Goal: Task Accomplishment & Management: Complete application form

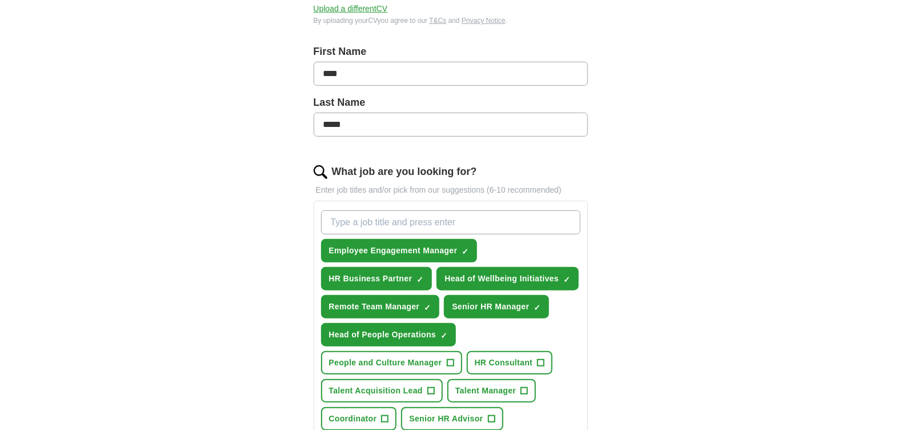
scroll to position [228, 0]
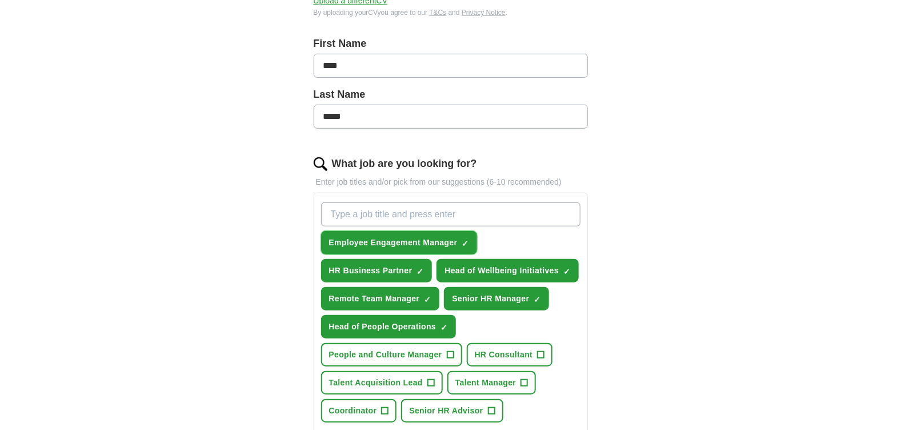
click at [0, 0] on span "×" at bounding box center [0, 0] width 0 height 0
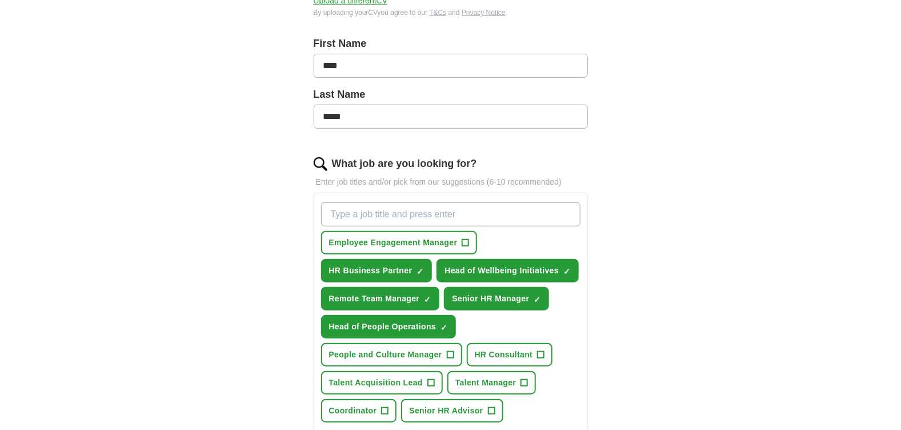
click at [438, 219] on input "What job are you looking for?" at bounding box center [450, 214] width 259 height 24
click at [411, 352] on span "People and Culture Manager" at bounding box center [385, 355] width 113 height 12
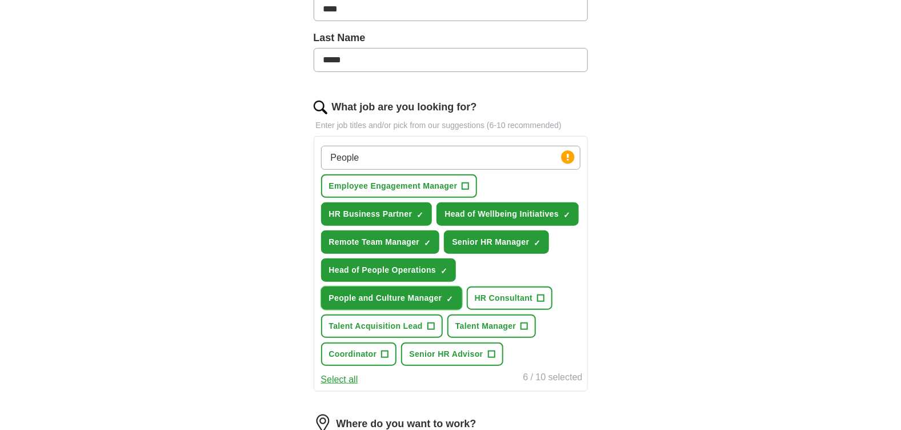
scroll to position [285, 0]
drag, startPoint x: 375, startPoint y: 158, endPoint x: 295, endPoint y: 153, distance: 79.6
click at [295, 153] on div "Let ApplyIQ do the hard work of searching and applying for jobs. Just tell us w…" at bounding box center [451, 242] width 366 height 857
type input "HR"
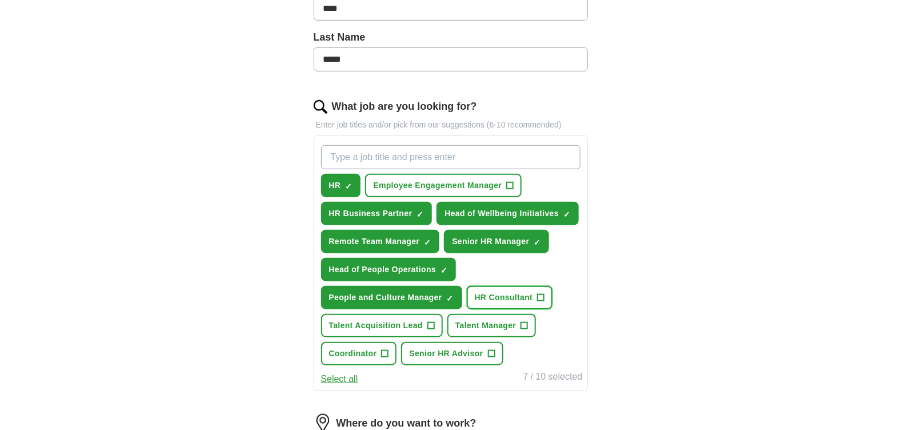
click at [522, 298] on span "HR Consultant" at bounding box center [504, 297] width 58 height 12
click at [376, 155] on input "What job are you looking for?" at bounding box center [450, 157] width 259 height 24
type input "Chief of Staff"
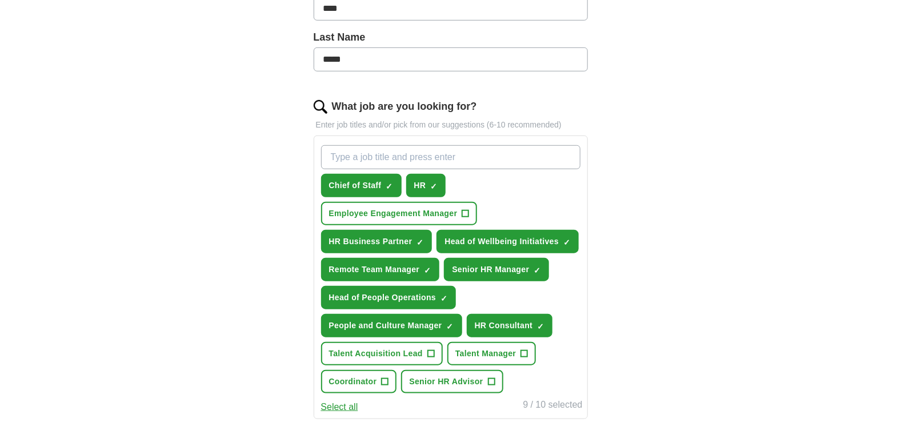
click at [376, 155] on input "What job are you looking for?" at bounding box center [450, 157] width 259 height 24
type input "Business Operations"
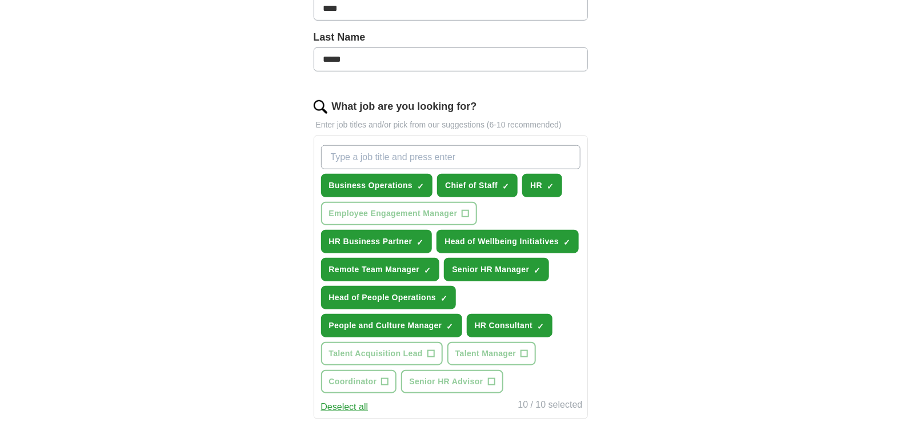
click at [376, 155] on input "What job are you looking for?" at bounding box center [450, 157] width 259 height 24
type input "HR Manager"
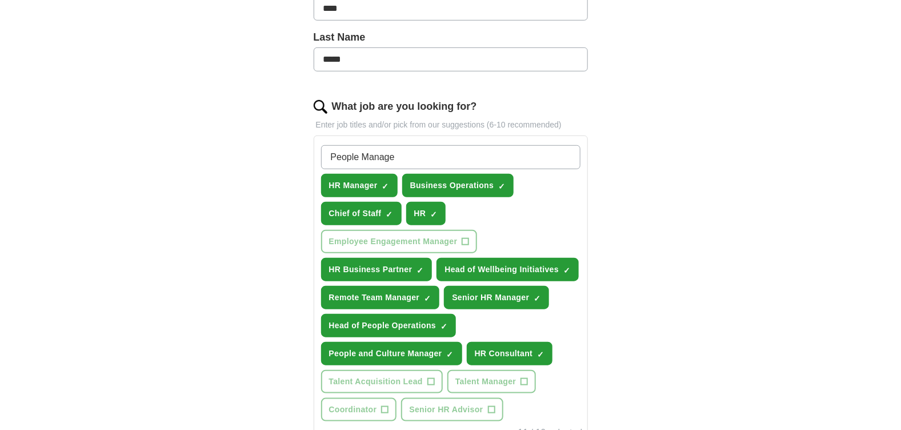
type input "People Manager"
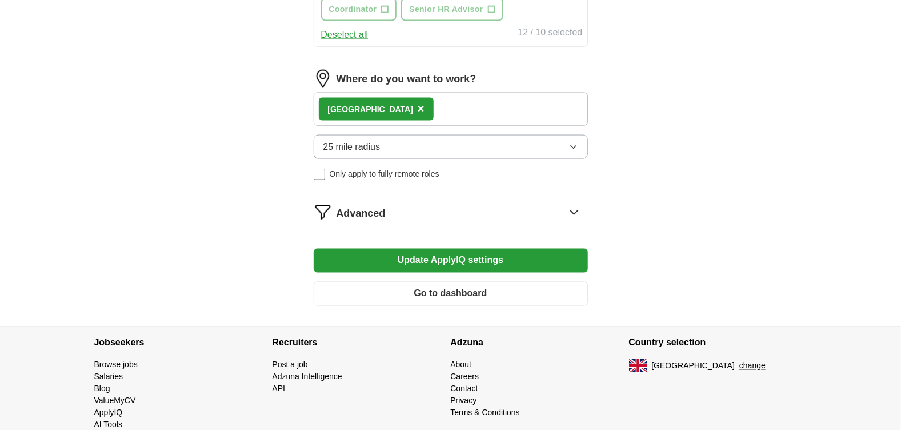
scroll to position [686, 0]
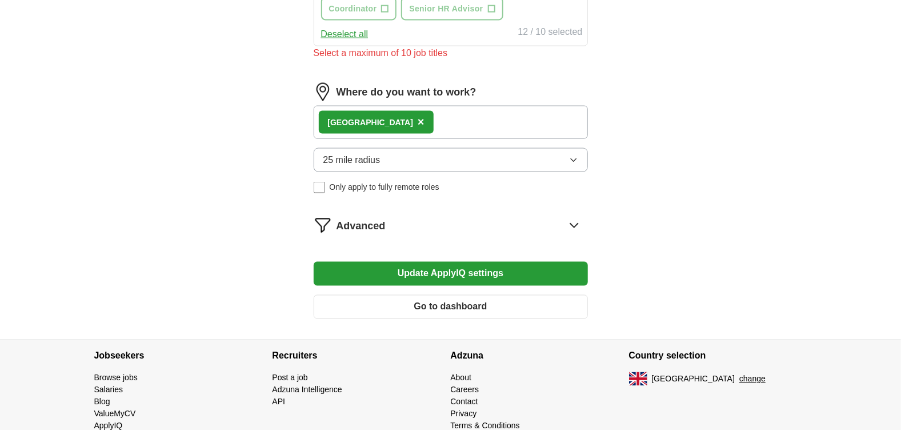
click at [445, 262] on button "Update ApplyIQ settings" at bounding box center [451, 274] width 274 height 24
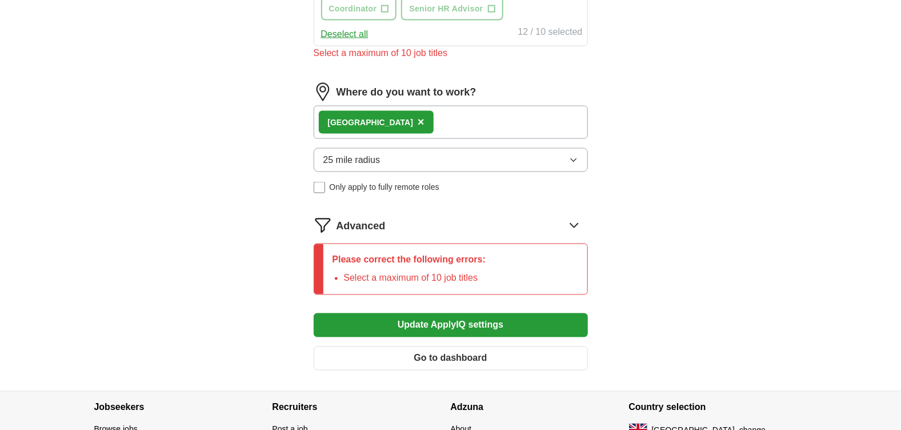
click at [422, 271] on li "Select a maximum of 10 job titles" at bounding box center [415, 278] width 142 height 14
click at [584, 220] on div "Advanced" at bounding box center [462, 225] width 251 height 18
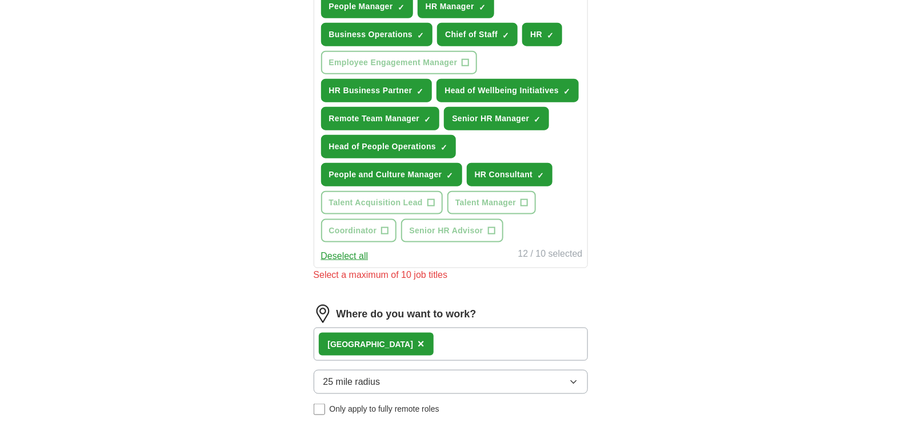
scroll to position [400, 0]
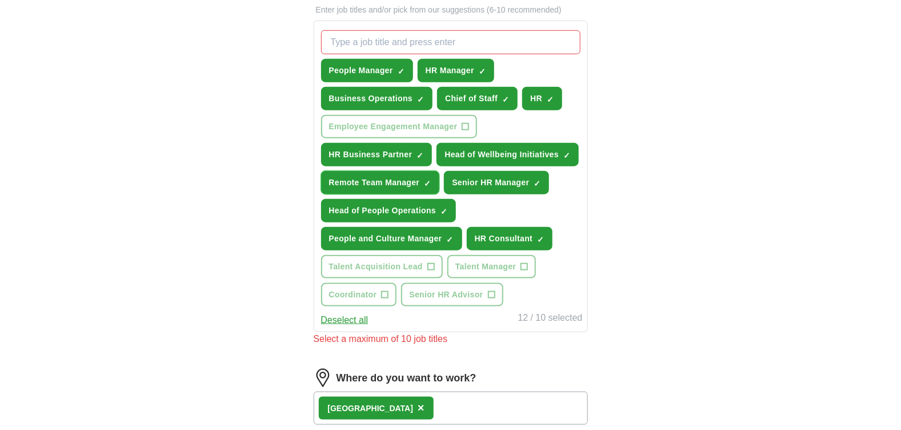
click at [0, 0] on span "×" at bounding box center [0, 0] width 0 height 0
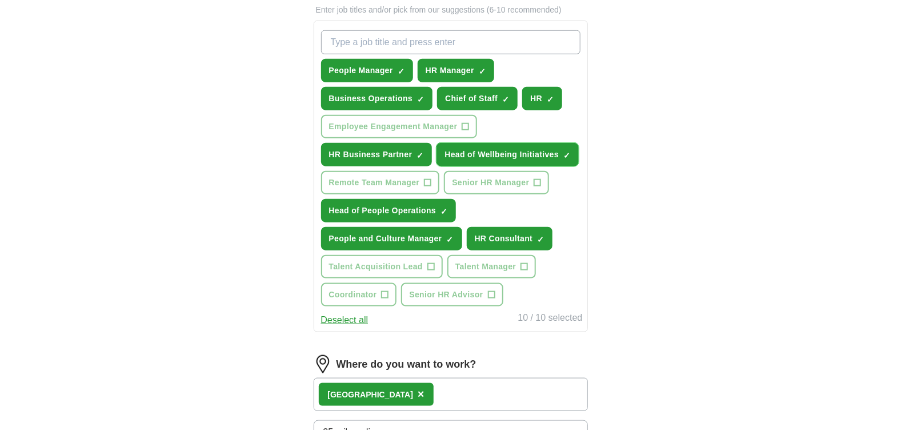
click at [0, 0] on span "×" at bounding box center [0, 0] width 0 height 0
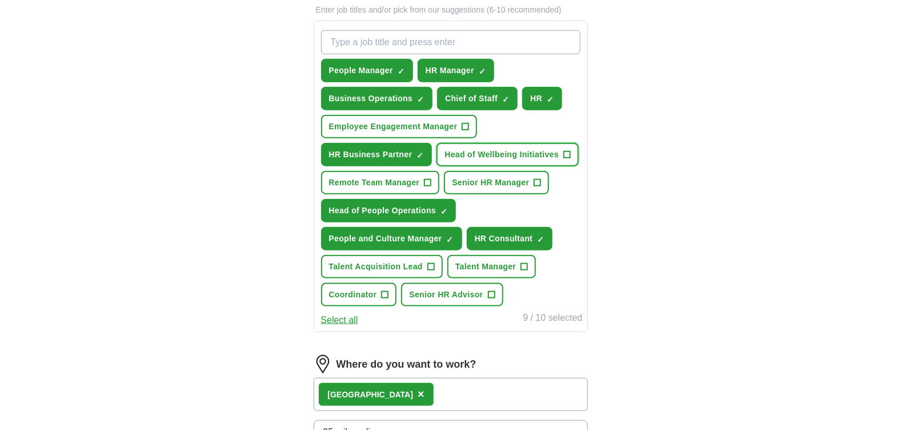
scroll to position [743, 0]
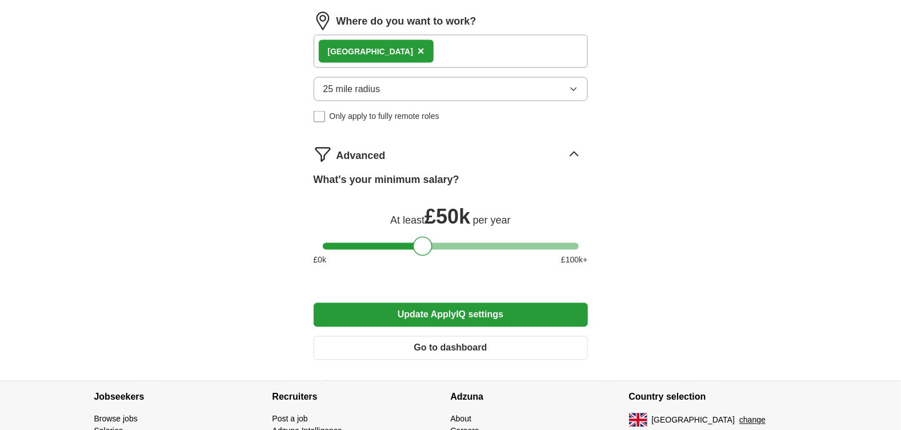
click at [444, 309] on button "Update ApplyIQ settings" at bounding box center [451, 315] width 274 height 24
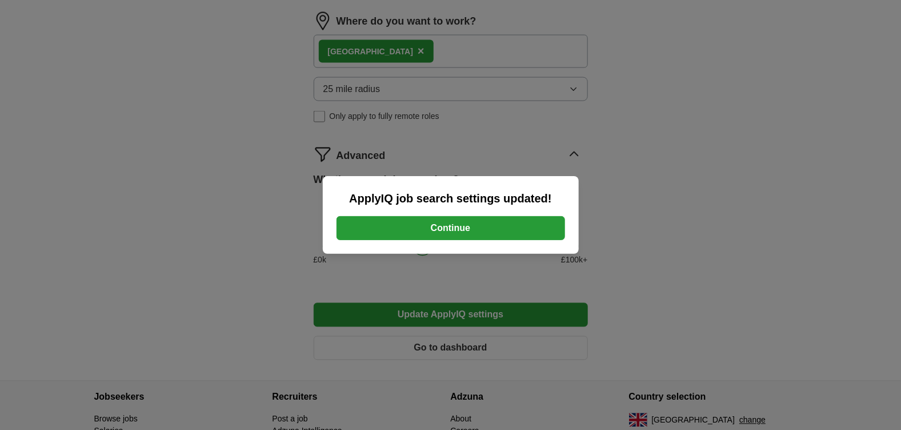
click at [443, 225] on button "Continue" at bounding box center [451, 228] width 229 height 24
